Goal: Navigation & Orientation: Understand site structure

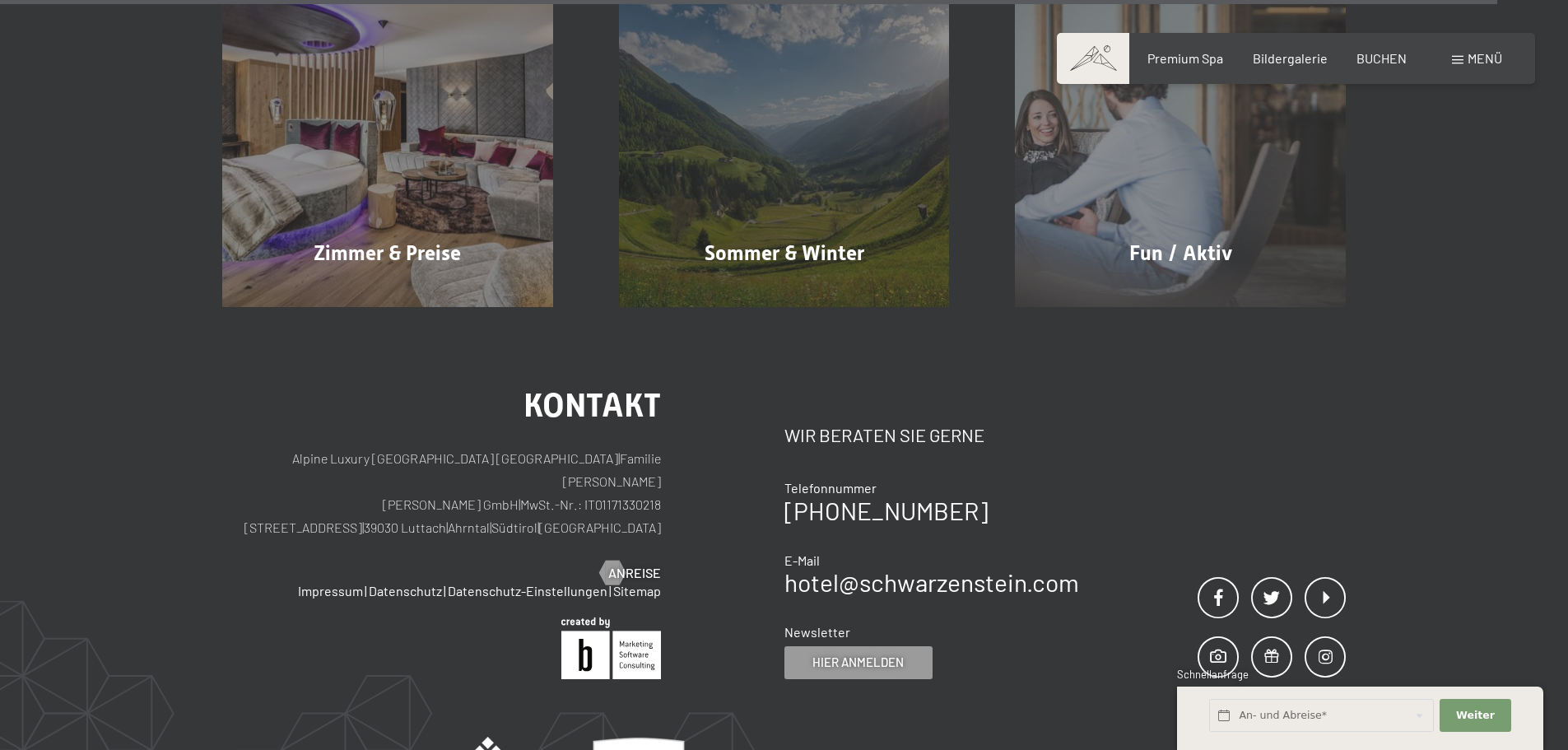
scroll to position [8388, 0]
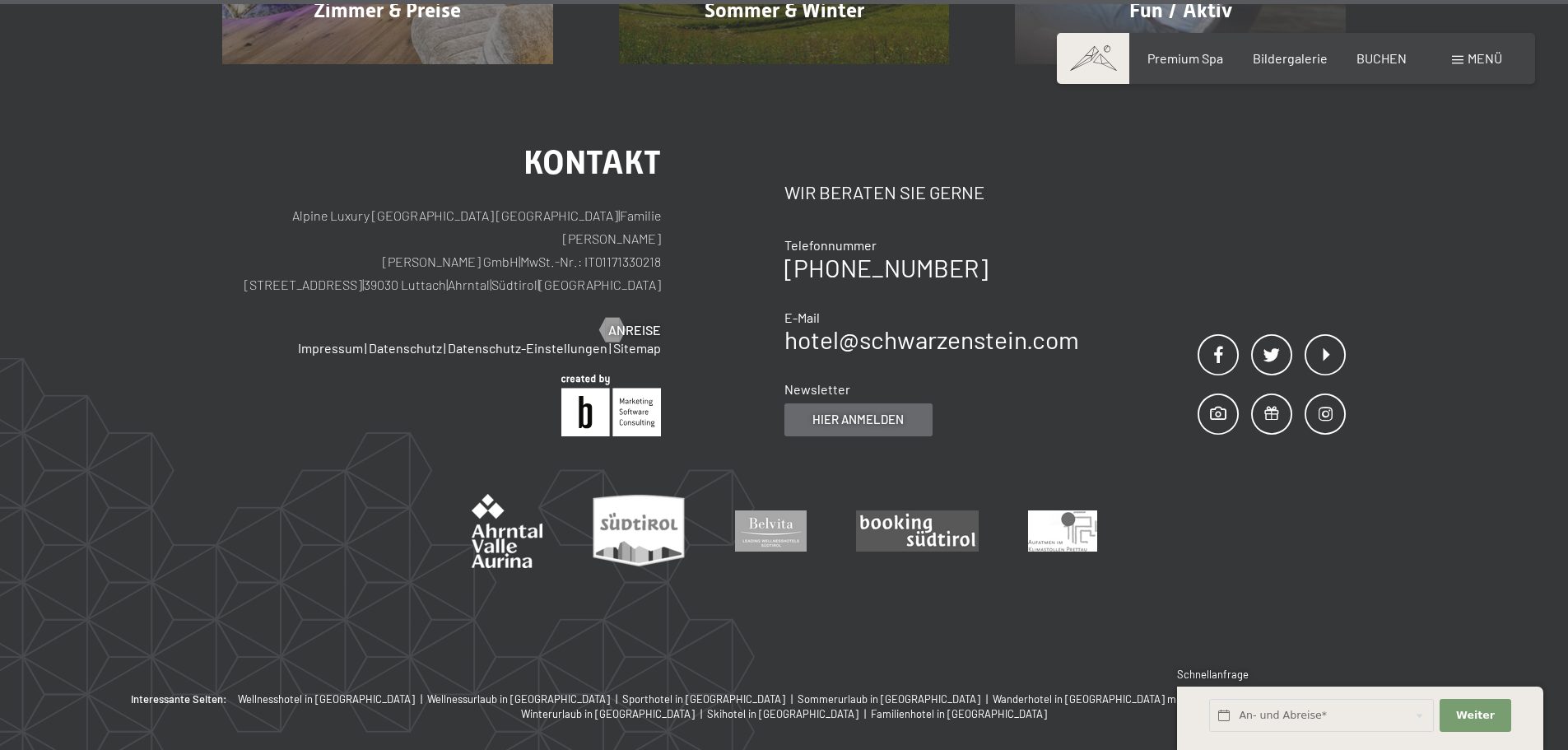
click at [872, 411] on span "Hier anmelden" at bounding box center [859, 419] width 91 height 17
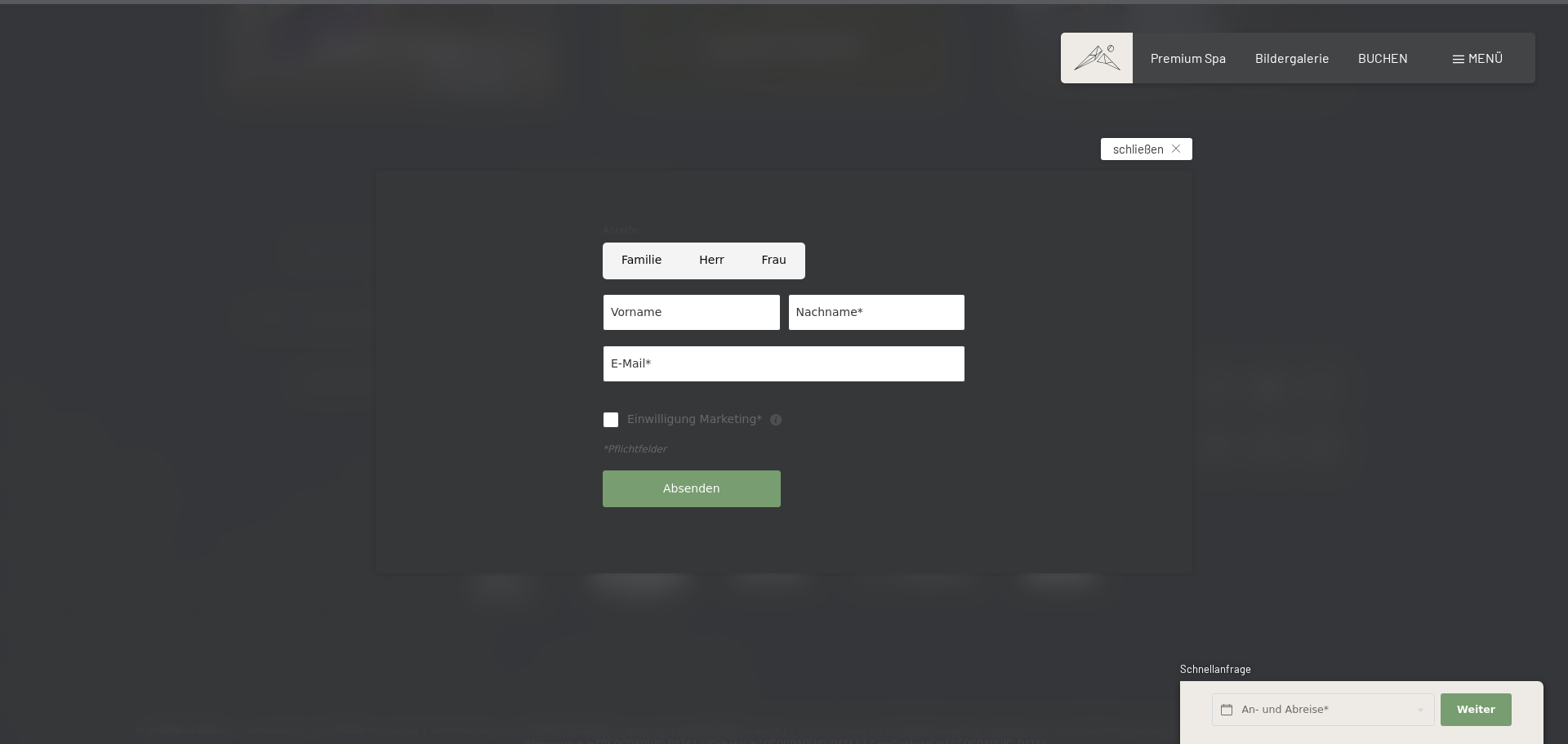
click at [1143, 152] on span "schließen" at bounding box center [1138, 149] width 51 height 17
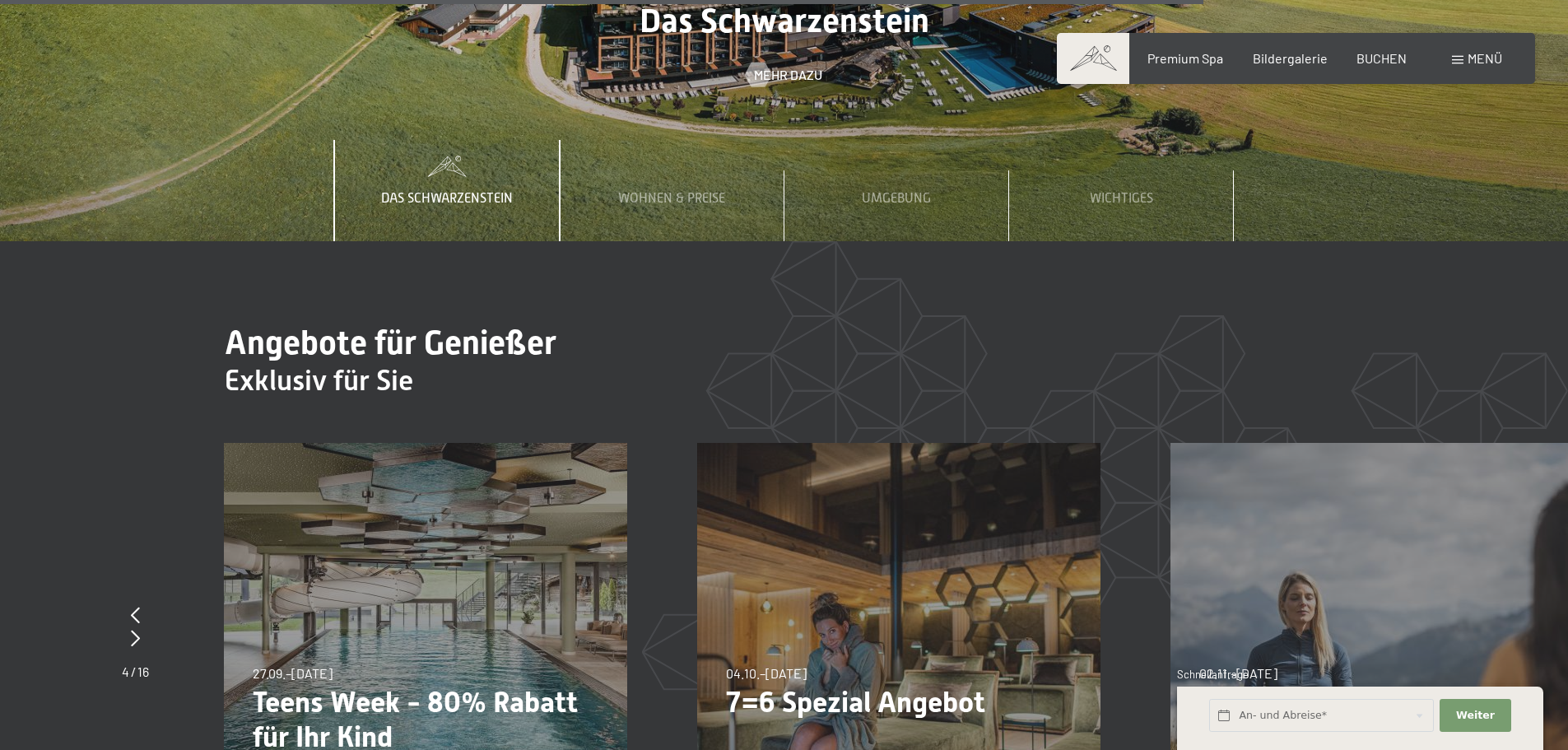
scroll to position [6000, 0]
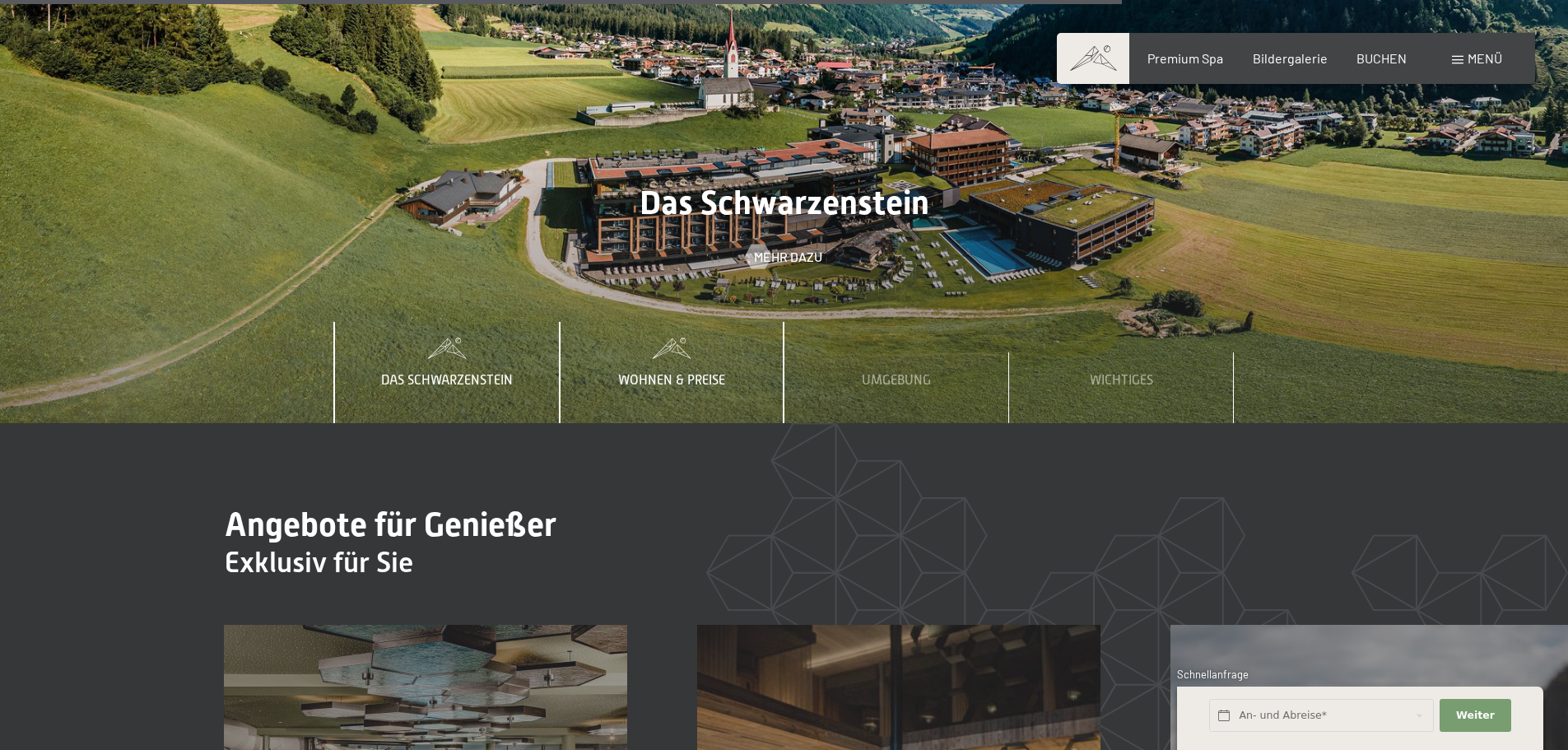
click at [686, 373] on span "Wohnen & Preise" at bounding box center [671, 380] width 107 height 15
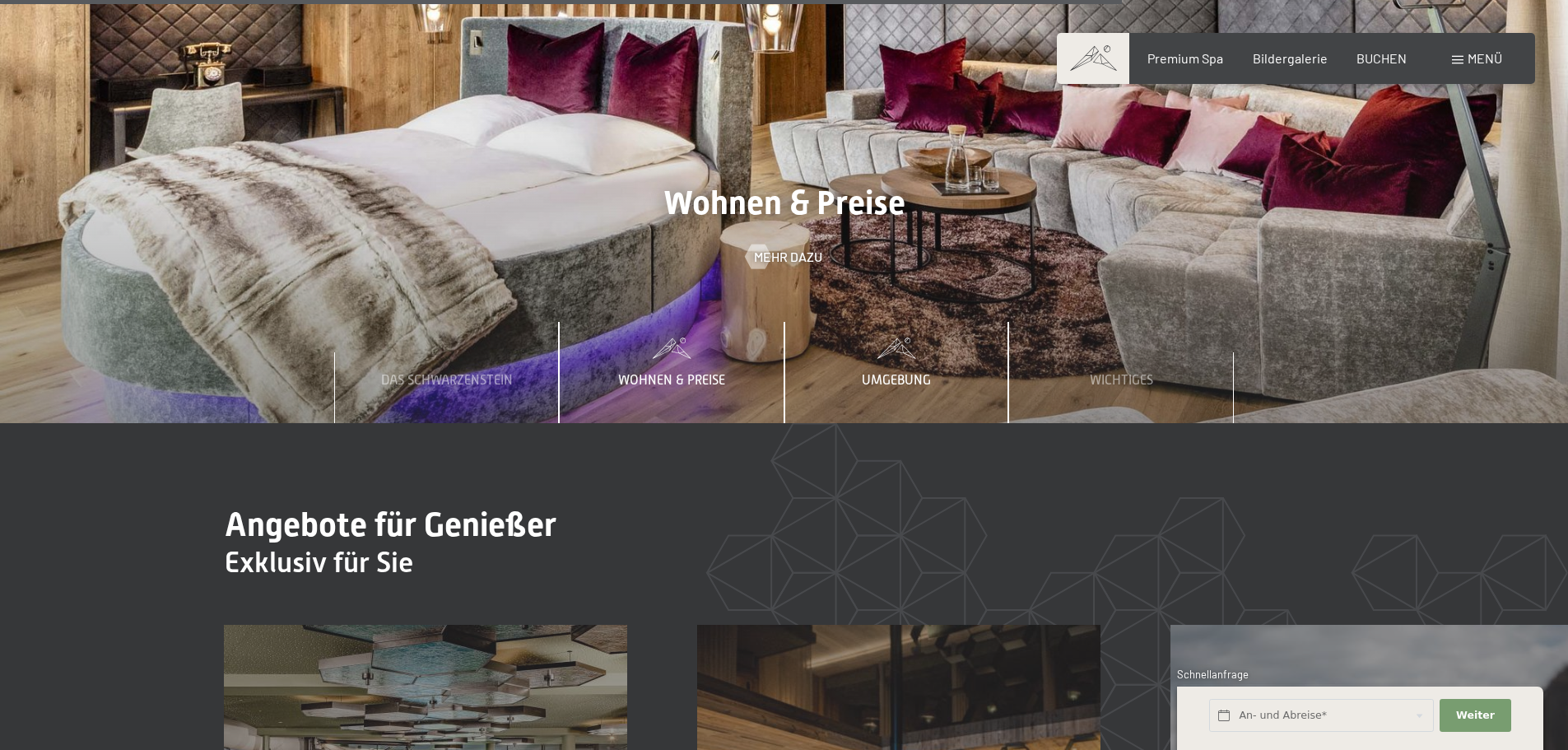
click at [869, 373] on span "Umgebung" at bounding box center [897, 380] width 69 height 15
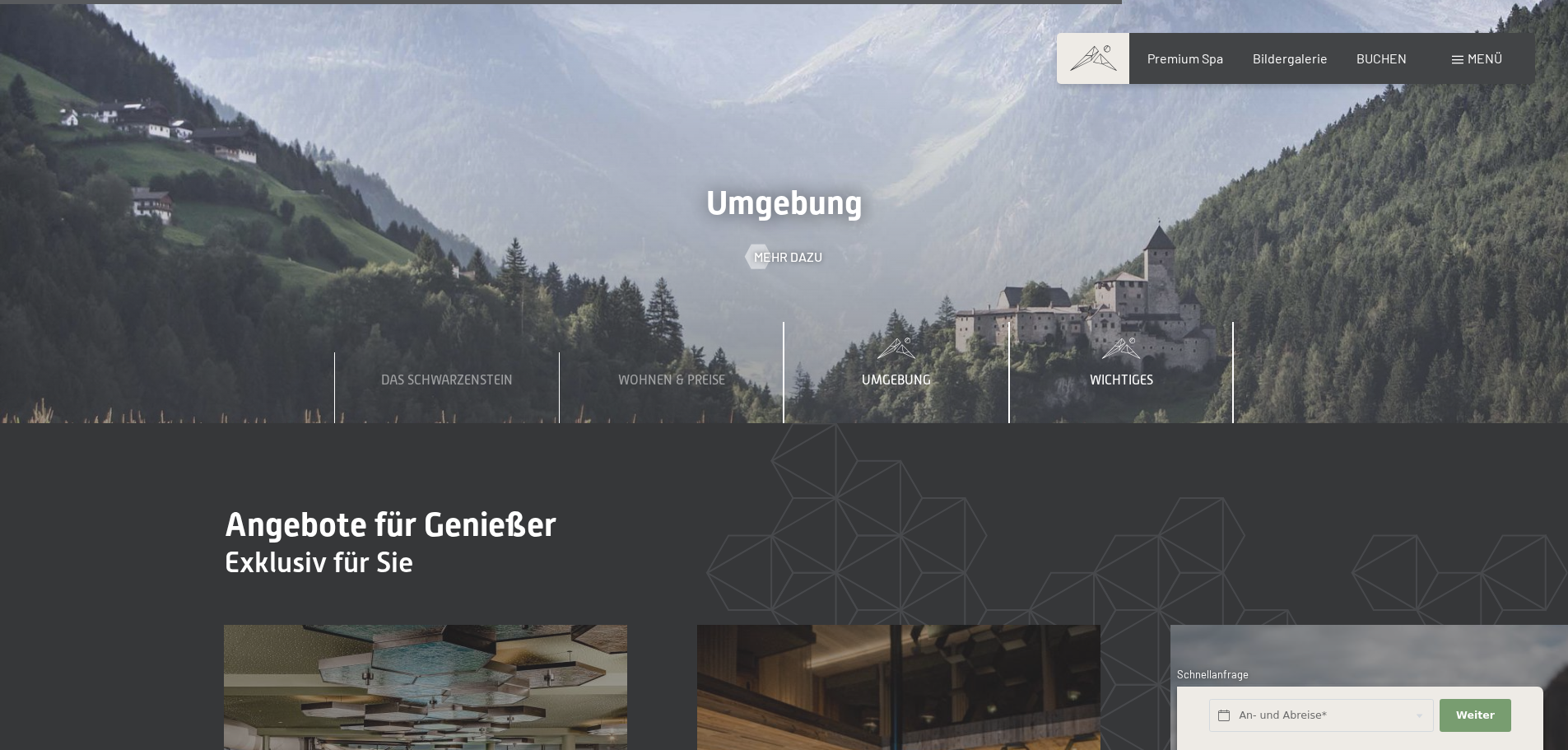
click at [1113, 322] on div "Wichtiges" at bounding box center [1121, 372] width 88 height 101
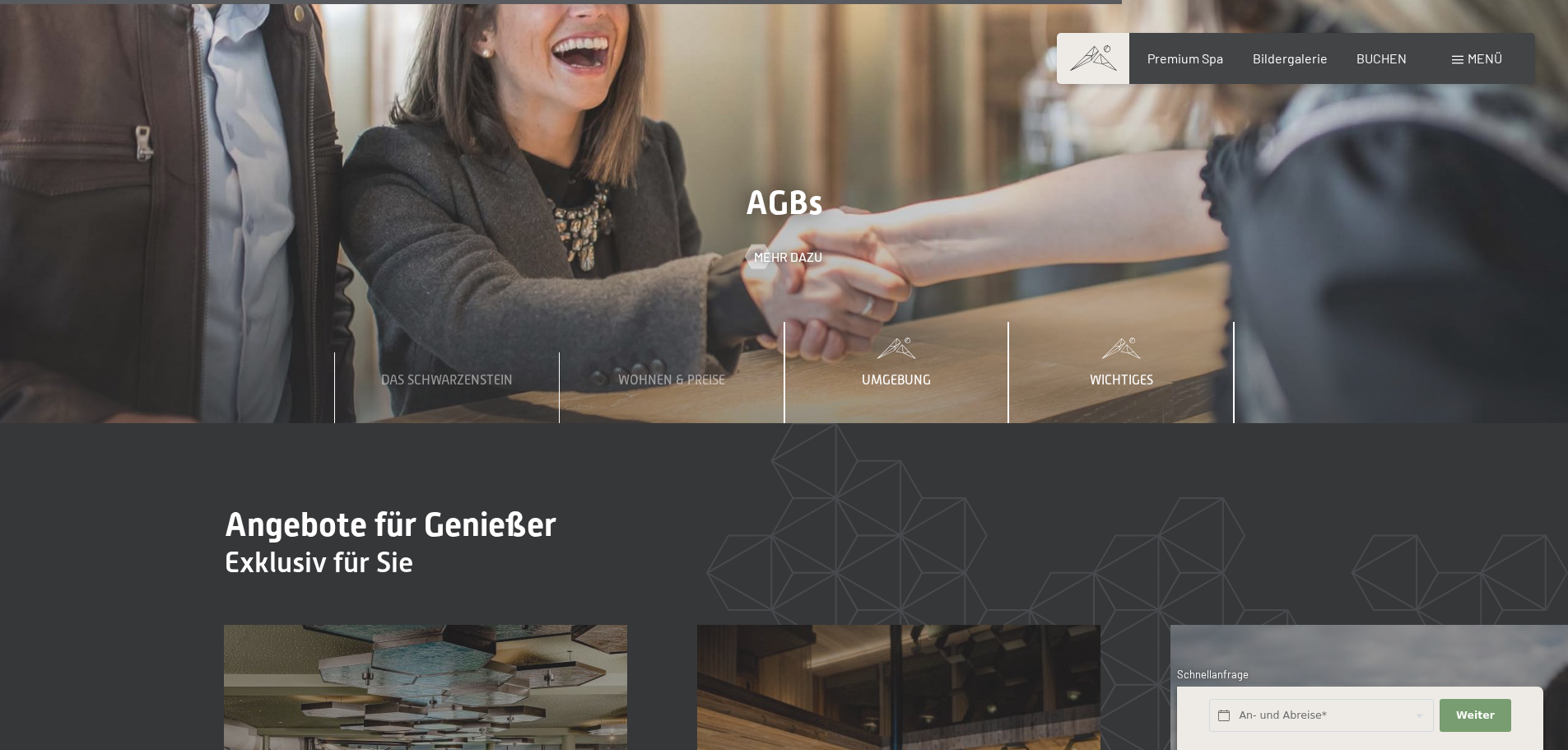
click at [917, 373] on span "Umgebung" at bounding box center [897, 380] width 69 height 15
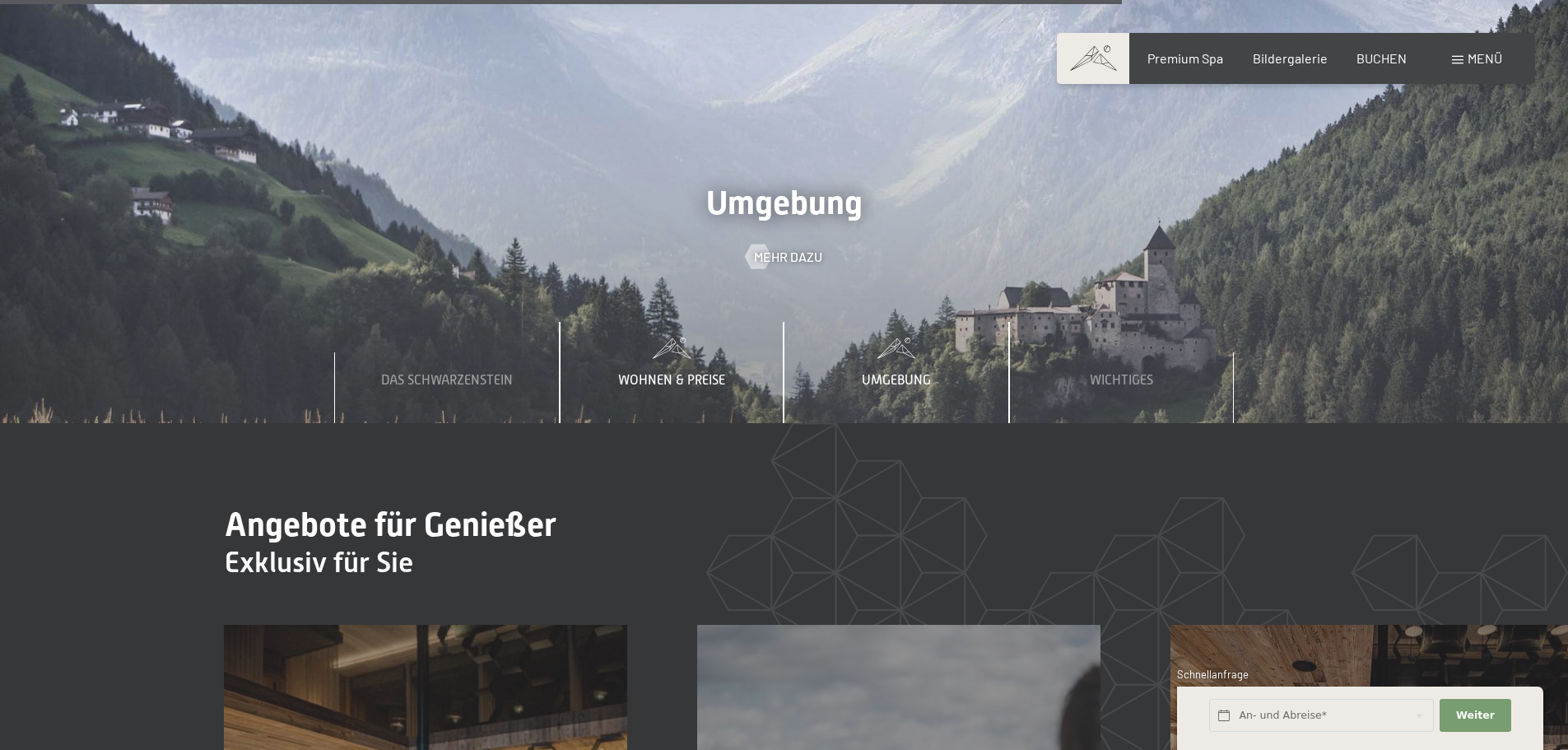
click at [685, 373] on span "Wohnen & Preise" at bounding box center [671, 380] width 107 height 15
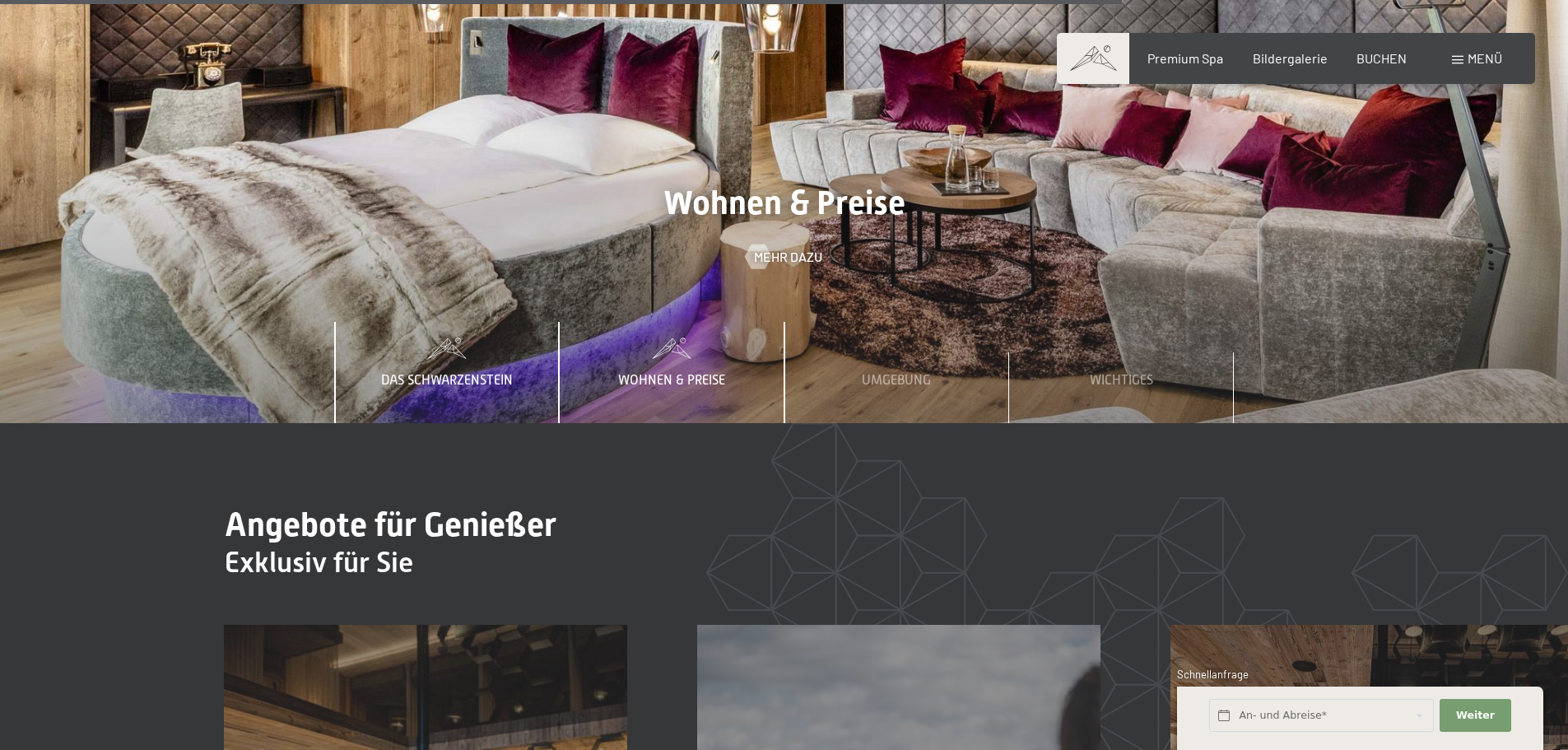
click at [522, 322] on div "Das Schwarzenstein" at bounding box center [446, 372] width 156 height 101
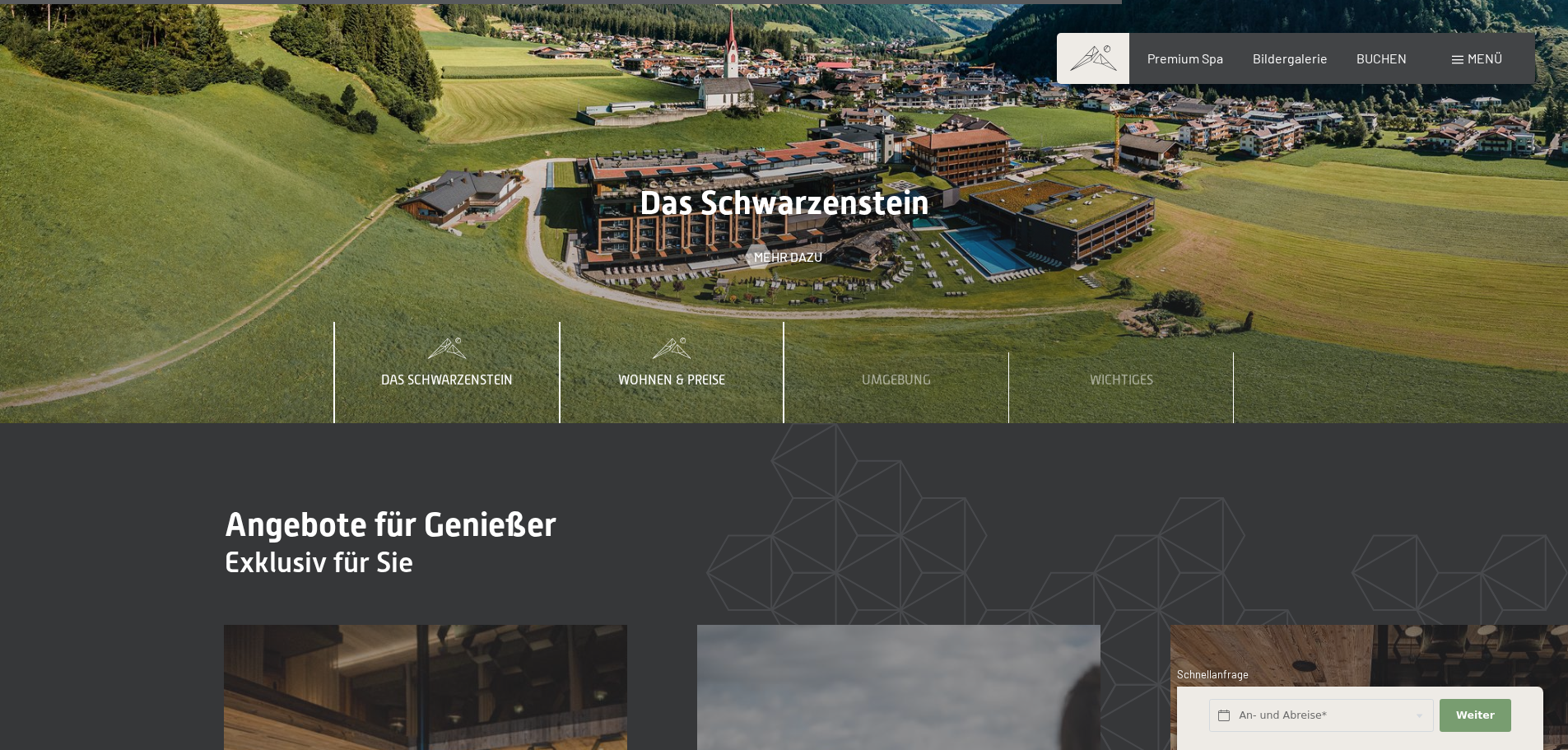
click at [676, 322] on div "Wohnen & Preise" at bounding box center [672, 372] width 132 height 101
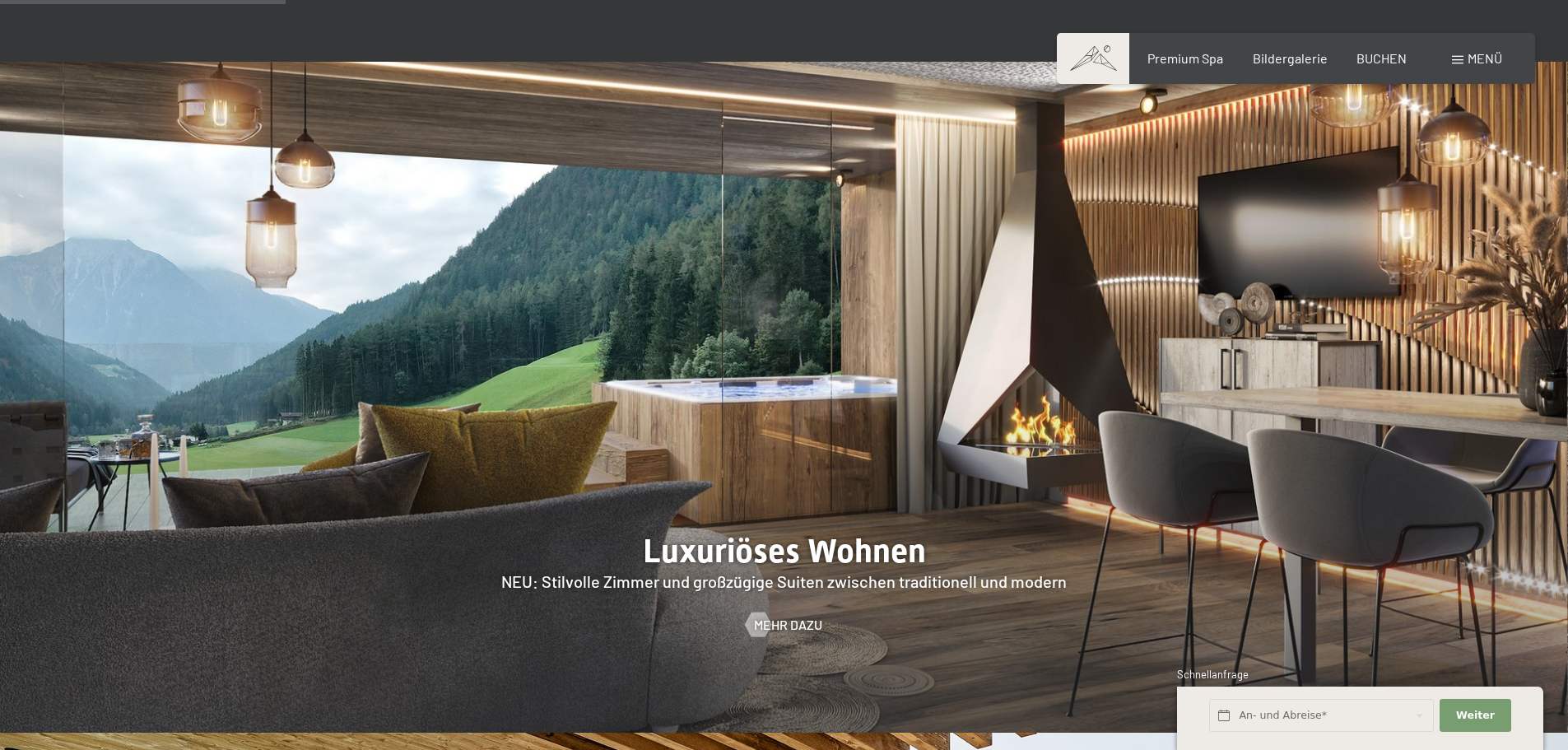
scroll to position [1225, 0]
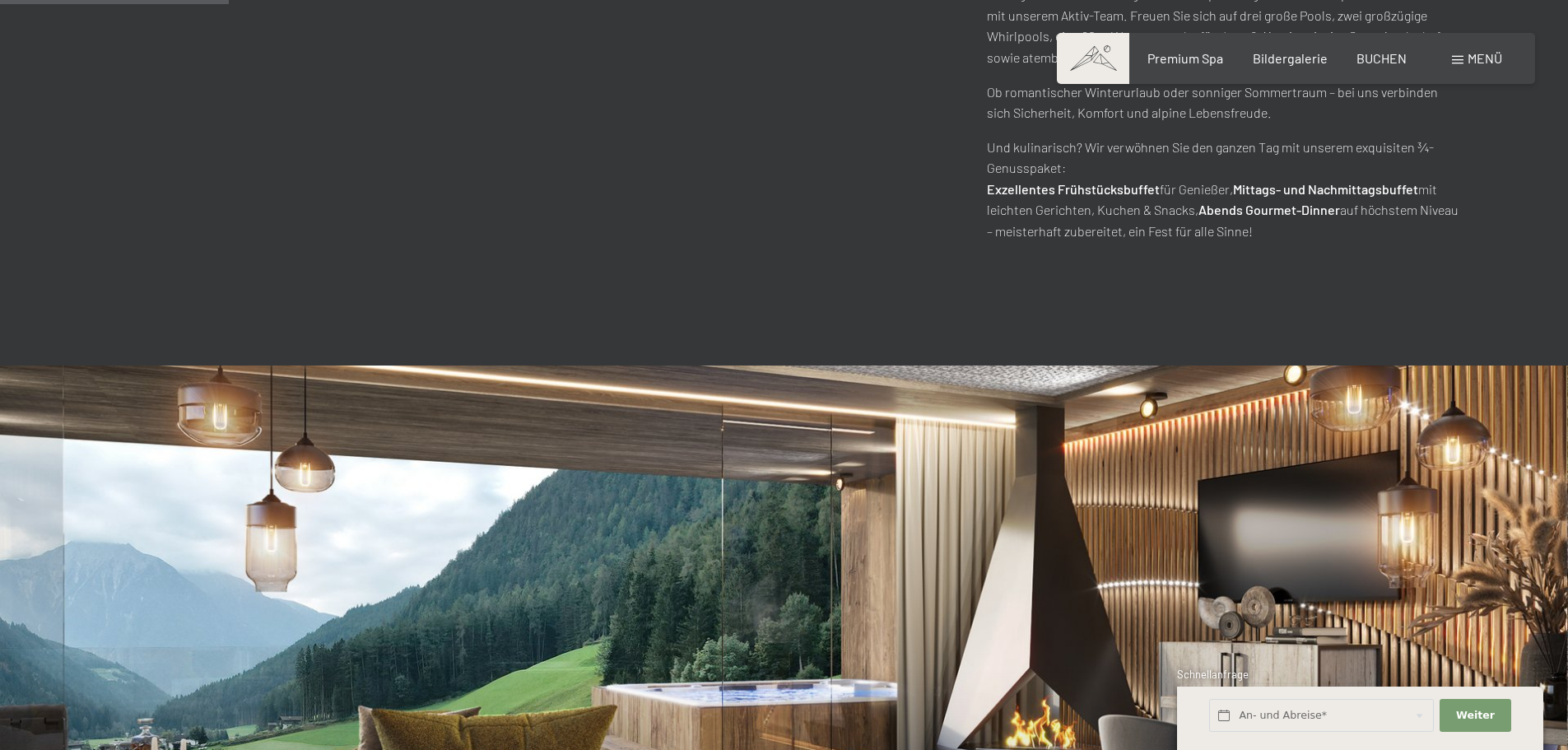
click at [1488, 68] on div "Menü" at bounding box center [1477, 59] width 50 height 18
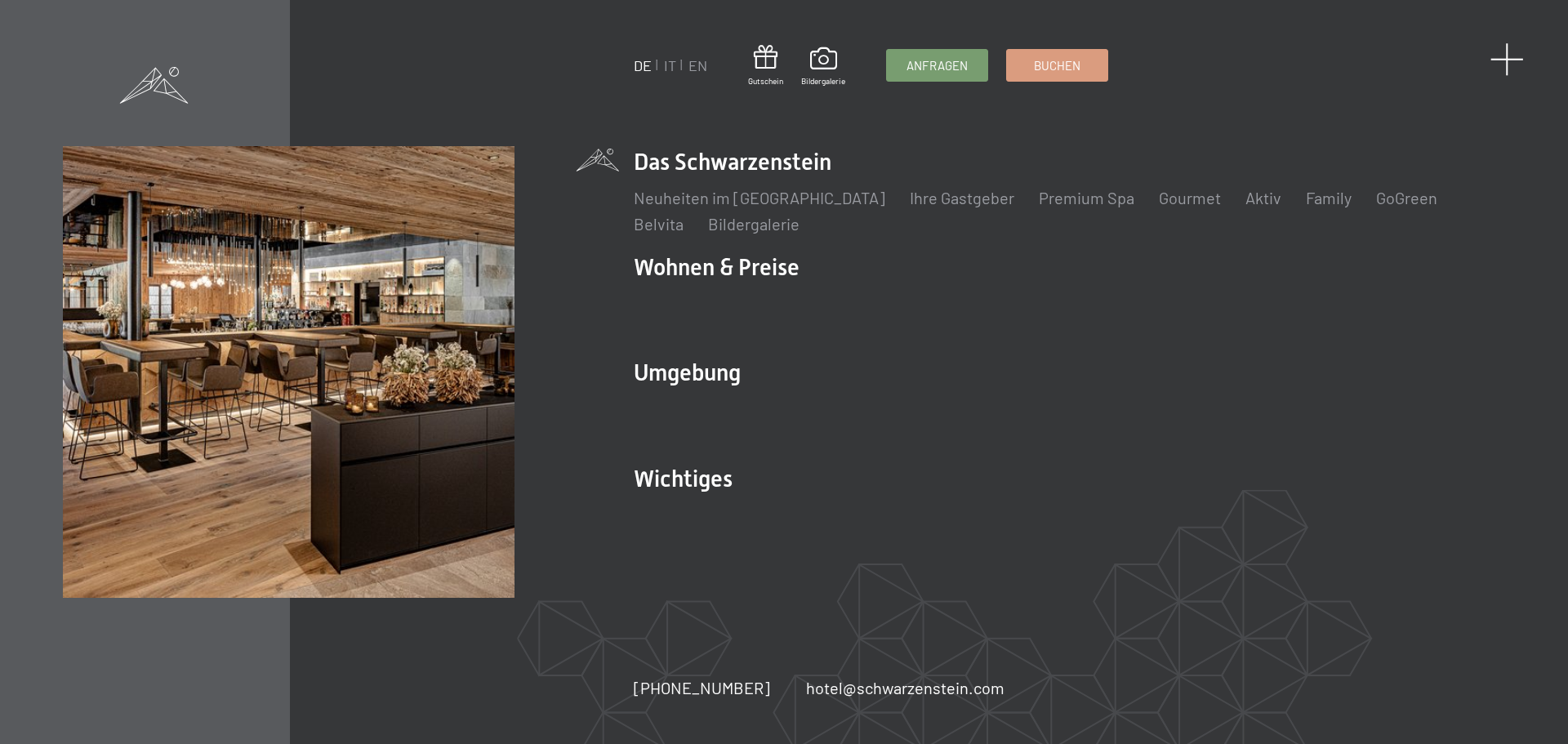
click at [1508, 68] on span at bounding box center [1506, 59] width 34 height 34
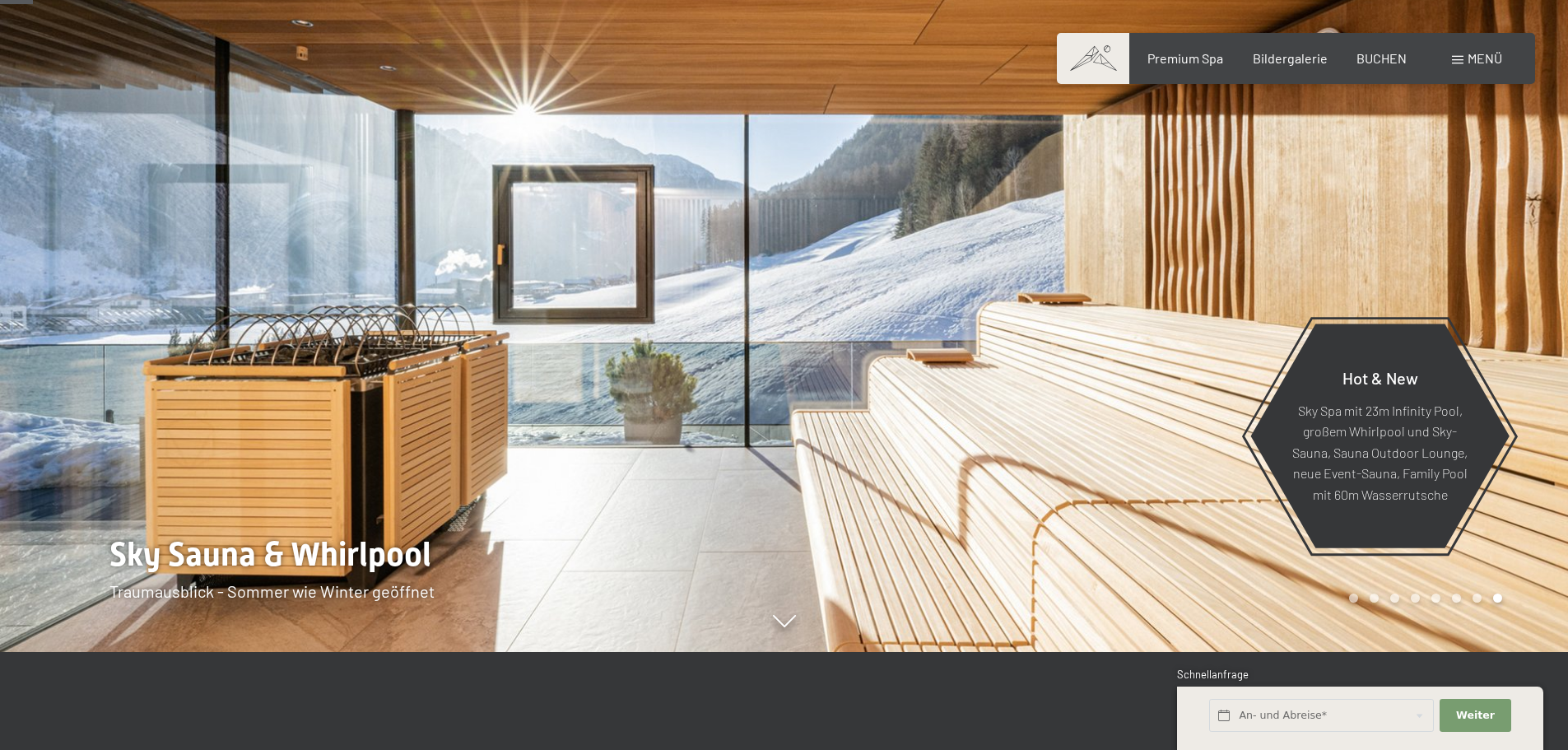
scroll to position [0, 0]
